Goal: Check status: Check status

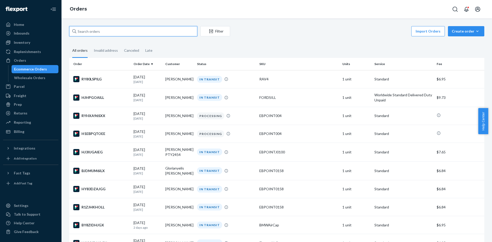
click at [121, 28] on input "text" at bounding box center [133, 31] width 128 height 10
paste input "[PERSON_NAME]"
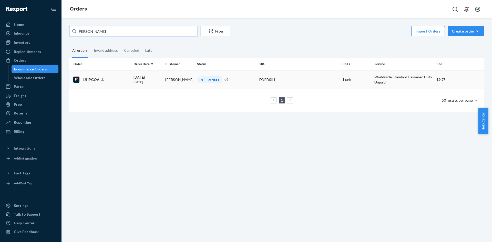
type input "[PERSON_NAME]"
click at [250, 82] on div "IN TRANSIT" at bounding box center [226, 79] width 60 height 7
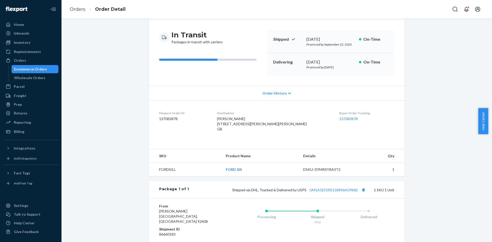
scroll to position [43, 0]
click at [363, 193] on button "Copy tracking number" at bounding box center [363, 189] width 7 height 7
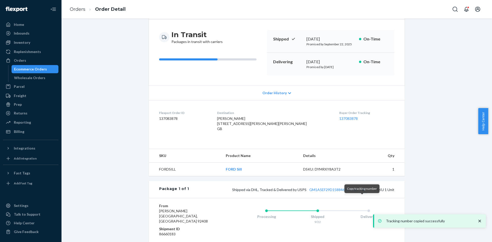
click at [363, 193] on button "Copy tracking number" at bounding box center [363, 189] width 7 height 7
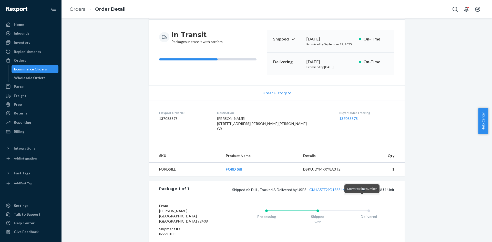
click at [361, 193] on button "Copy tracking number" at bounding box center [363, 189] width 7 height 7
click at [362, 193] on button "Copy tracking number" at bounding box center [363, 189] width 7 height 7
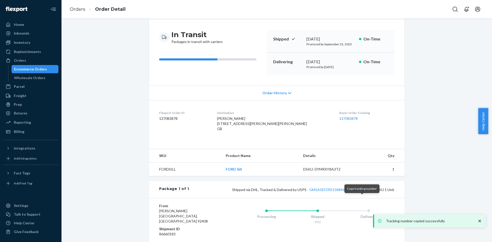
click at [362, 193] on button "Copy tracking number" at bounding box center [363, 189] width 7 height 7
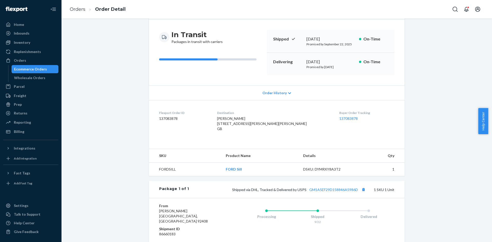
click at [37, 70] on div "Ecommerce Orders" at bounding box center [30, 69] width 33 height 5
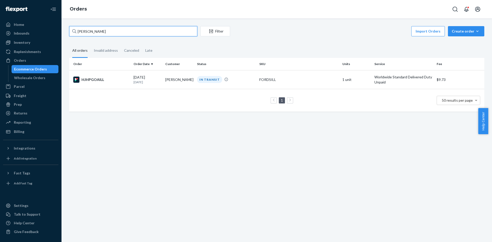
click at [108, 31] on input "[PERSON_NAME]" at bounding box center [133, 31] width 128 height 10
